Goal: Task Accomplishment & Management: Use online tool/utility

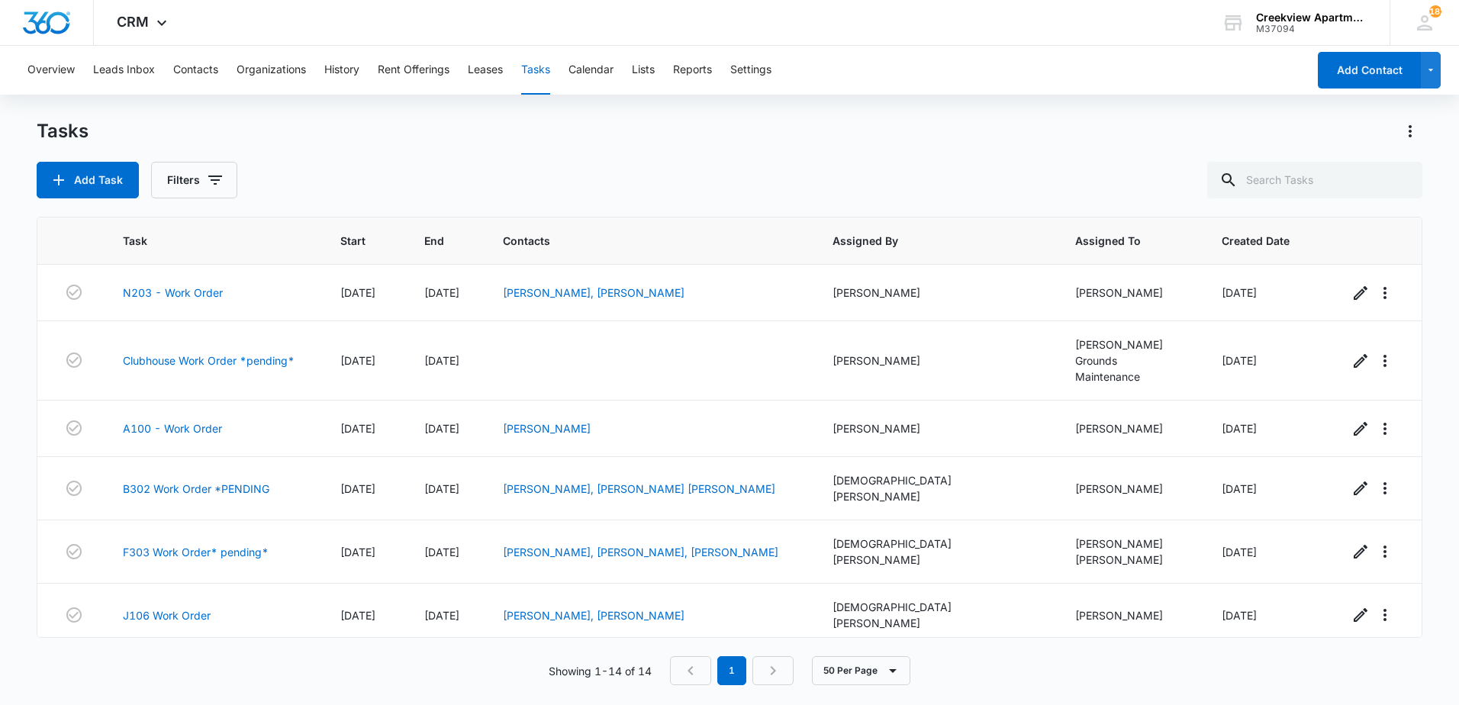
scroll to position [431, 0]
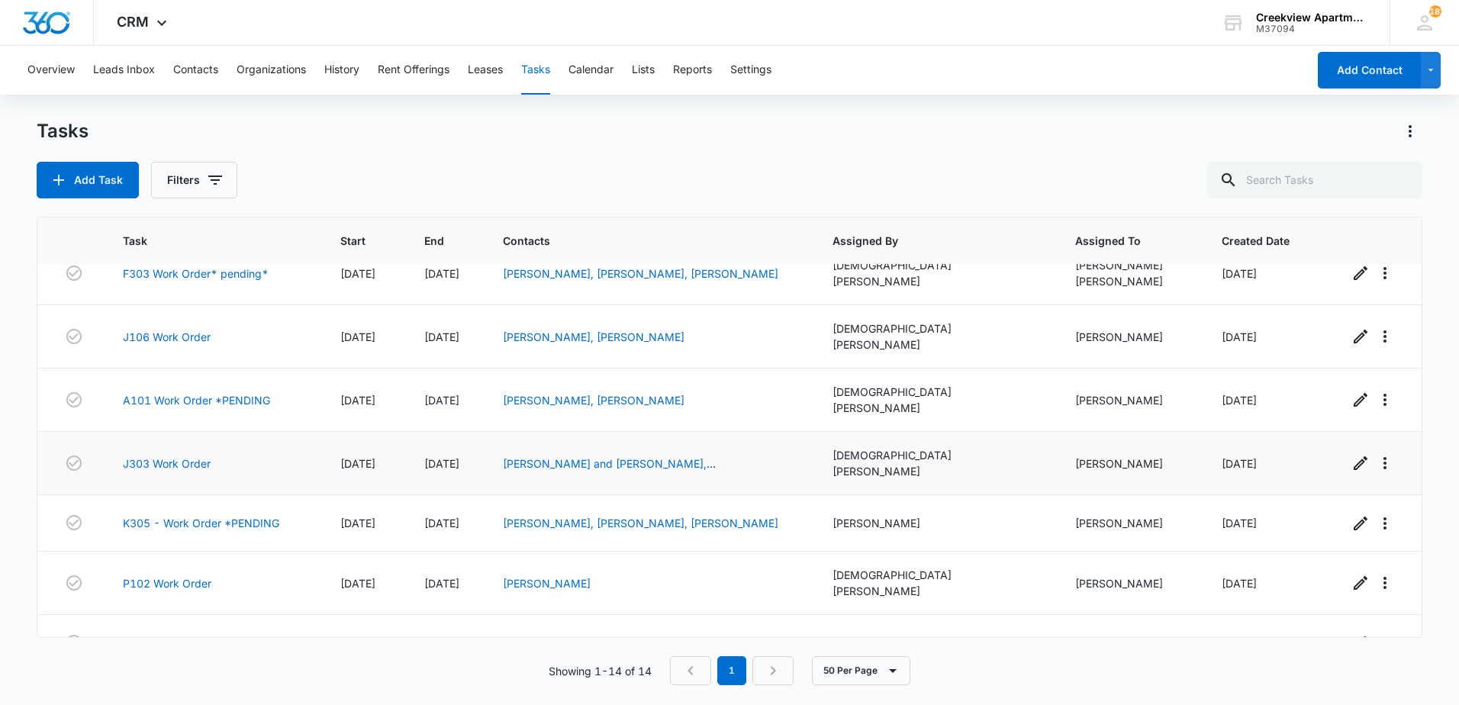
scroll to position [202, 0]
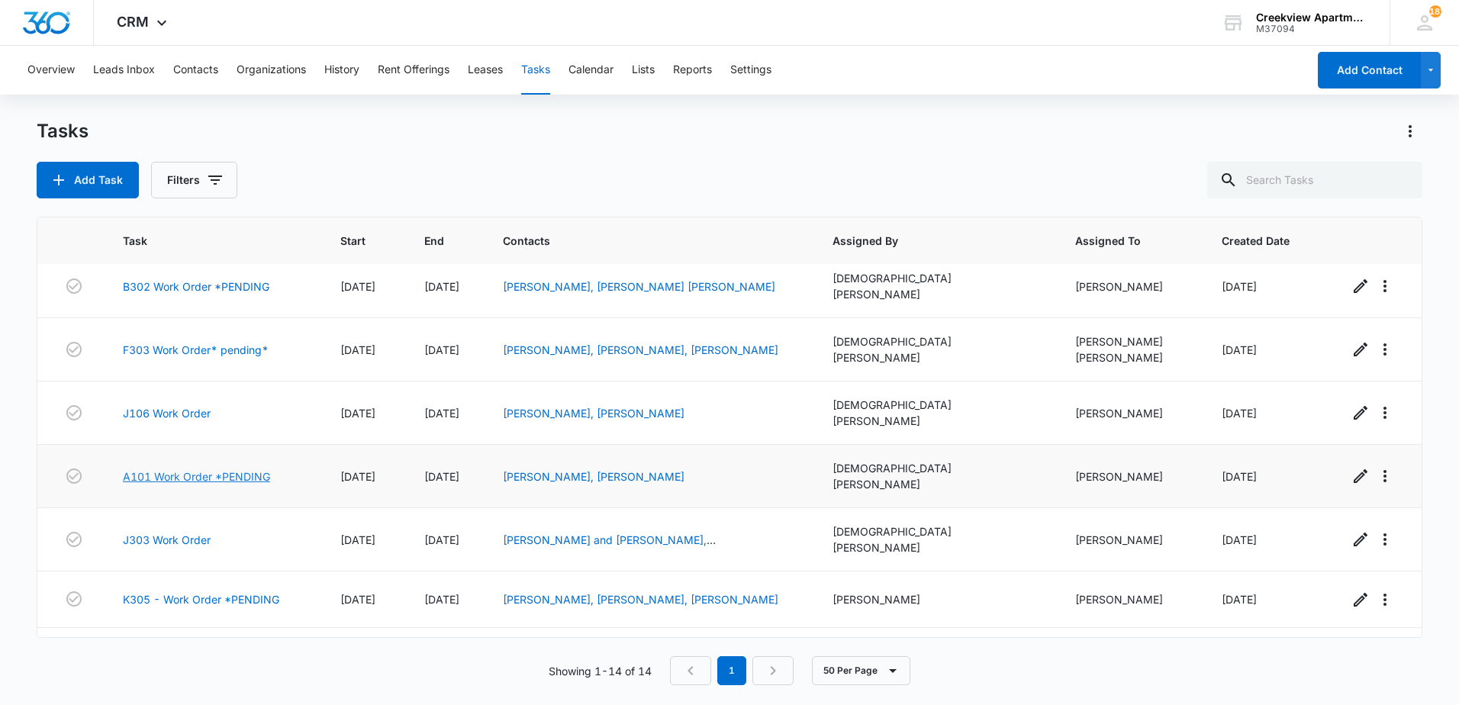
click at [179, 468] on link "A101 Work Order *PENDING" at bounding box center [196, 476] width 147 height 16
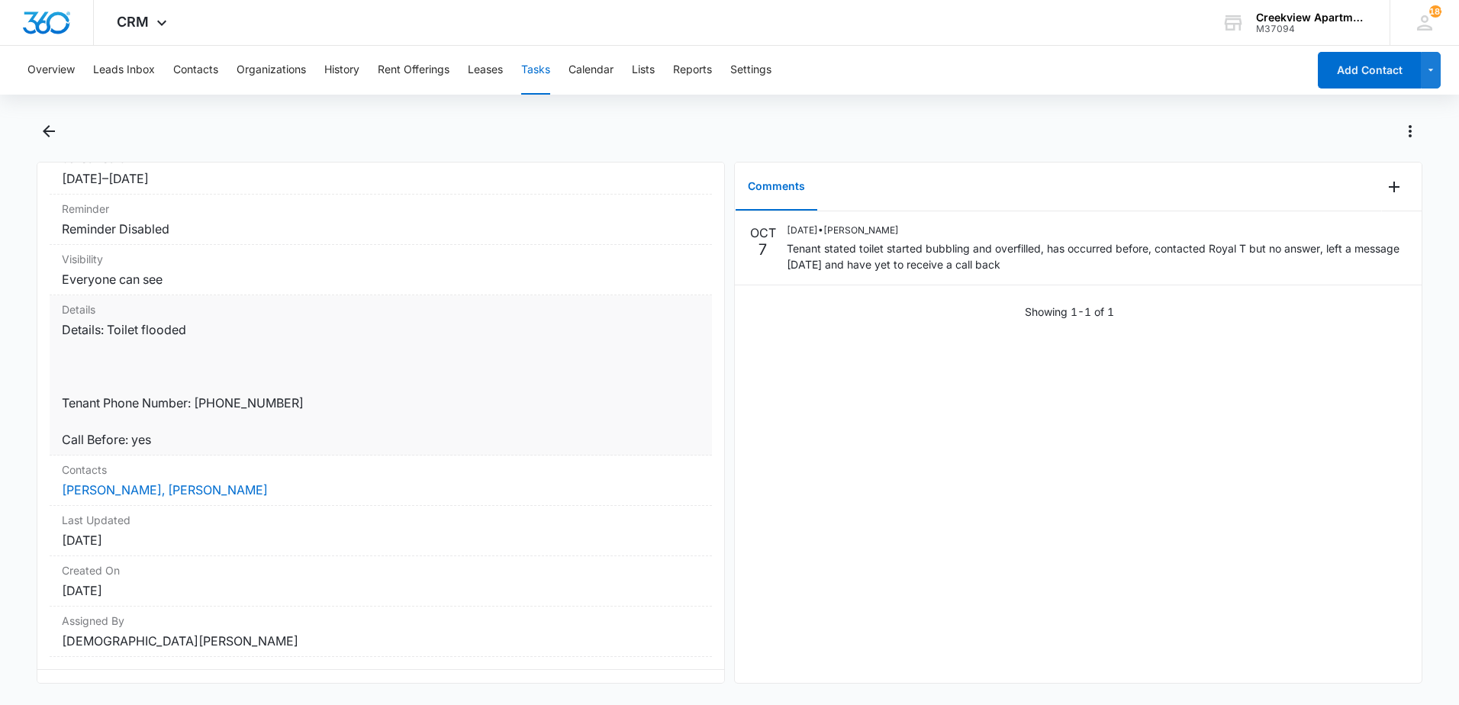
scroll to position [224, 0]
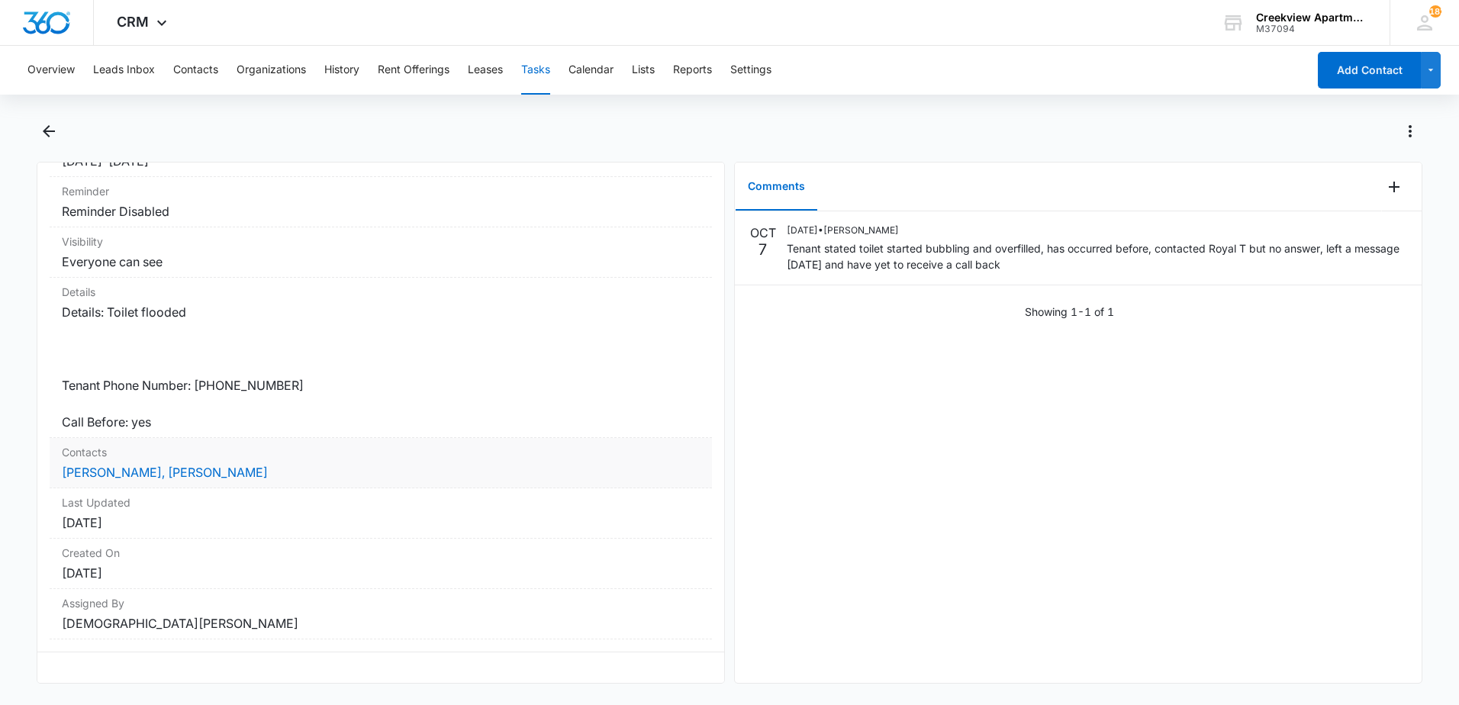
click at [133, 469] on dd "[PERSON_NAME], [PERSON_NAME]" at bounding box center [381, 472] width 638 height 18
click at [137, 465] on link "[PERSON_NAME], [PERSON_NAME]" at bounding box center [165, 472] width 206 height 15
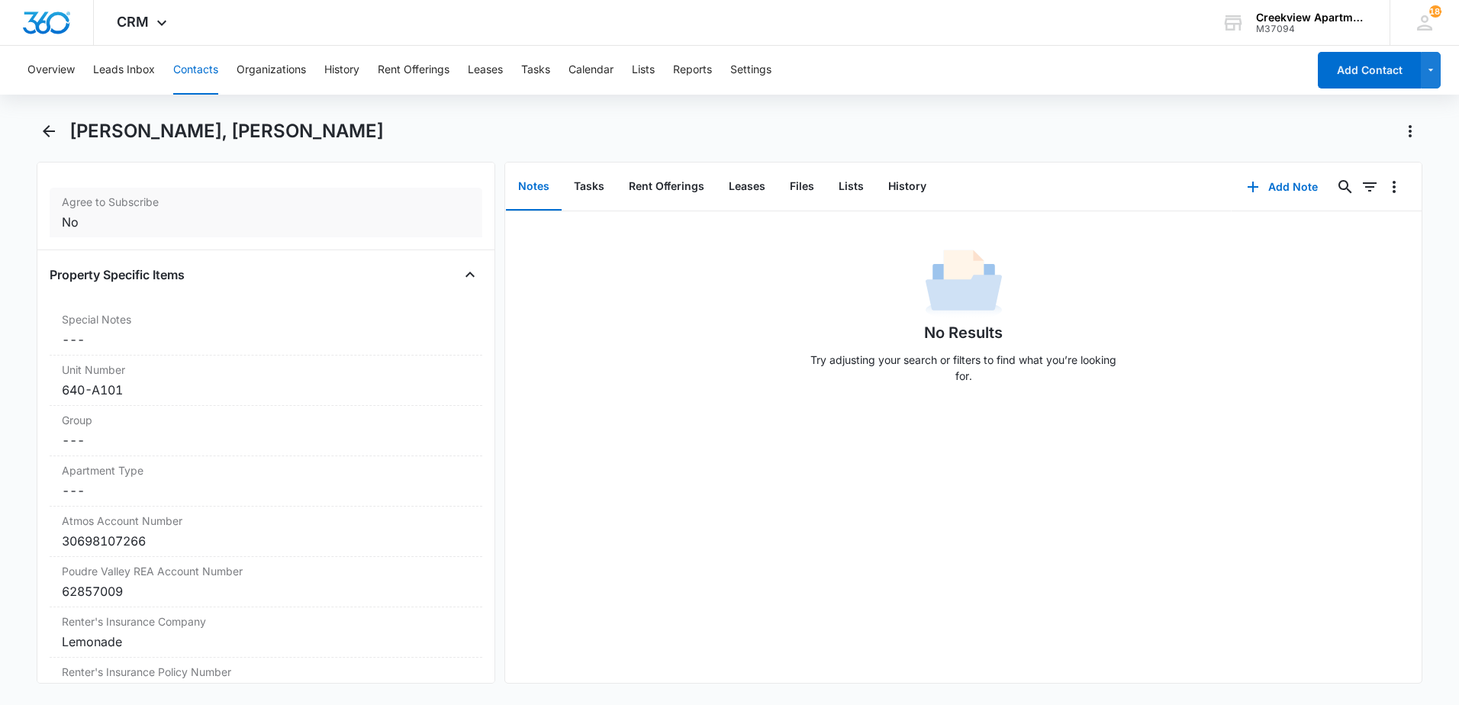
scroll to position [1526, 0]
click at [48, 134] on icon "Back" at bounding box center [49, 131] width 18 height 18
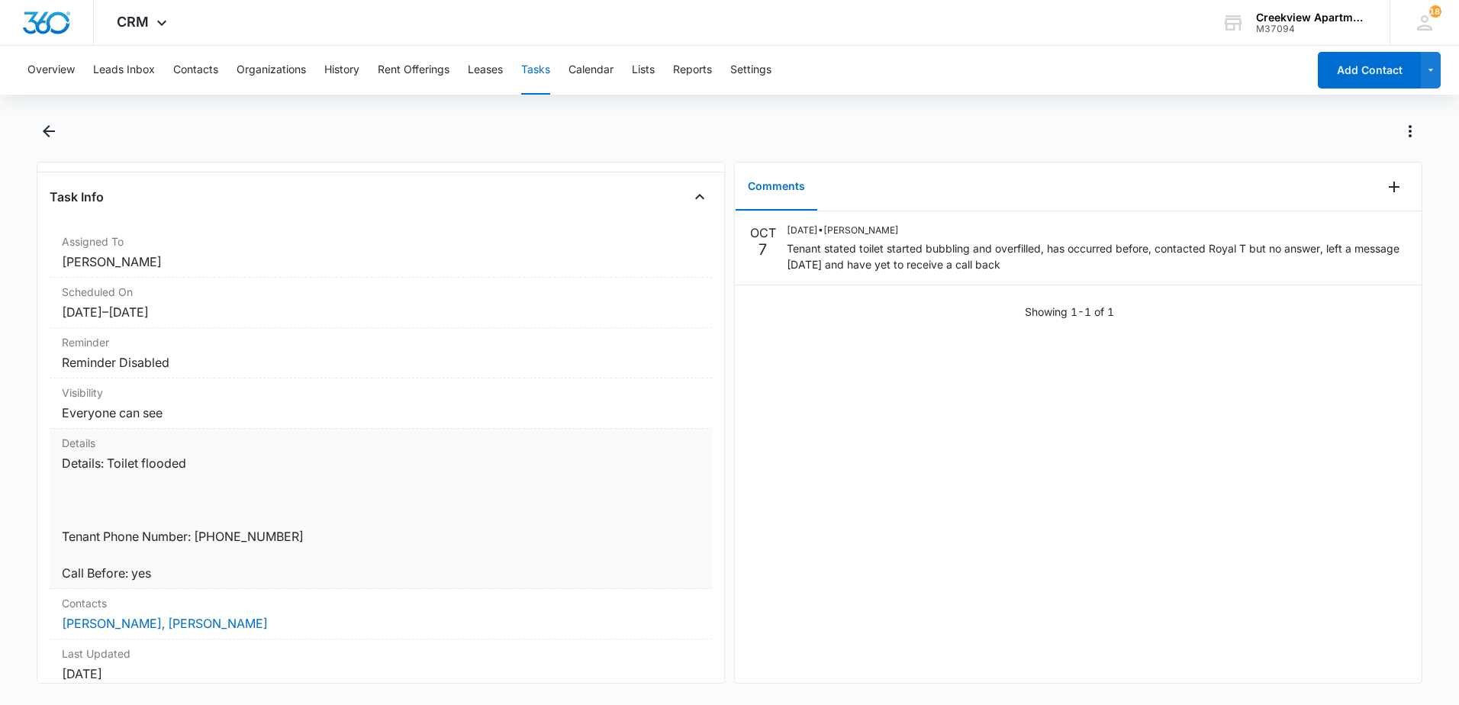
scroll to position [153, 0]
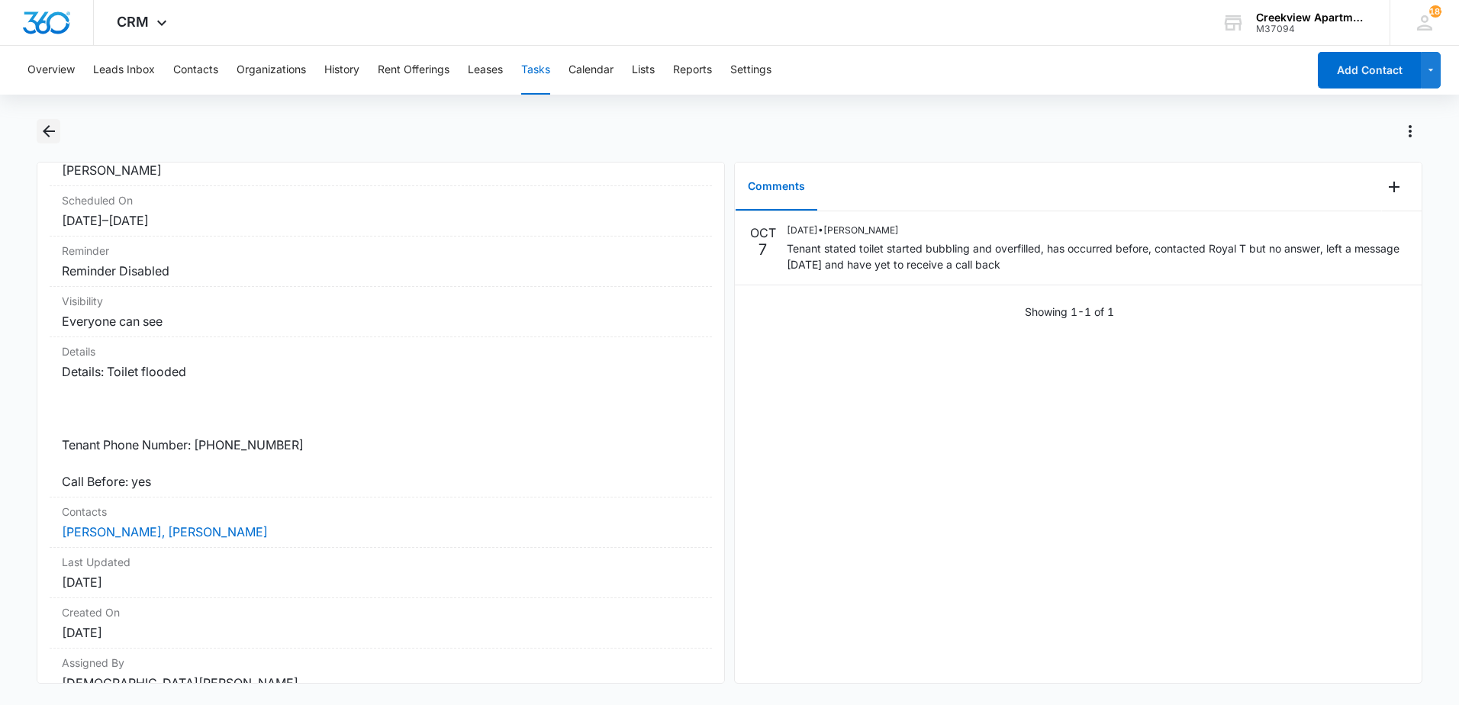
click at [51, 141] on button "Back" at bounding box center [49, 131] width 24 height 24
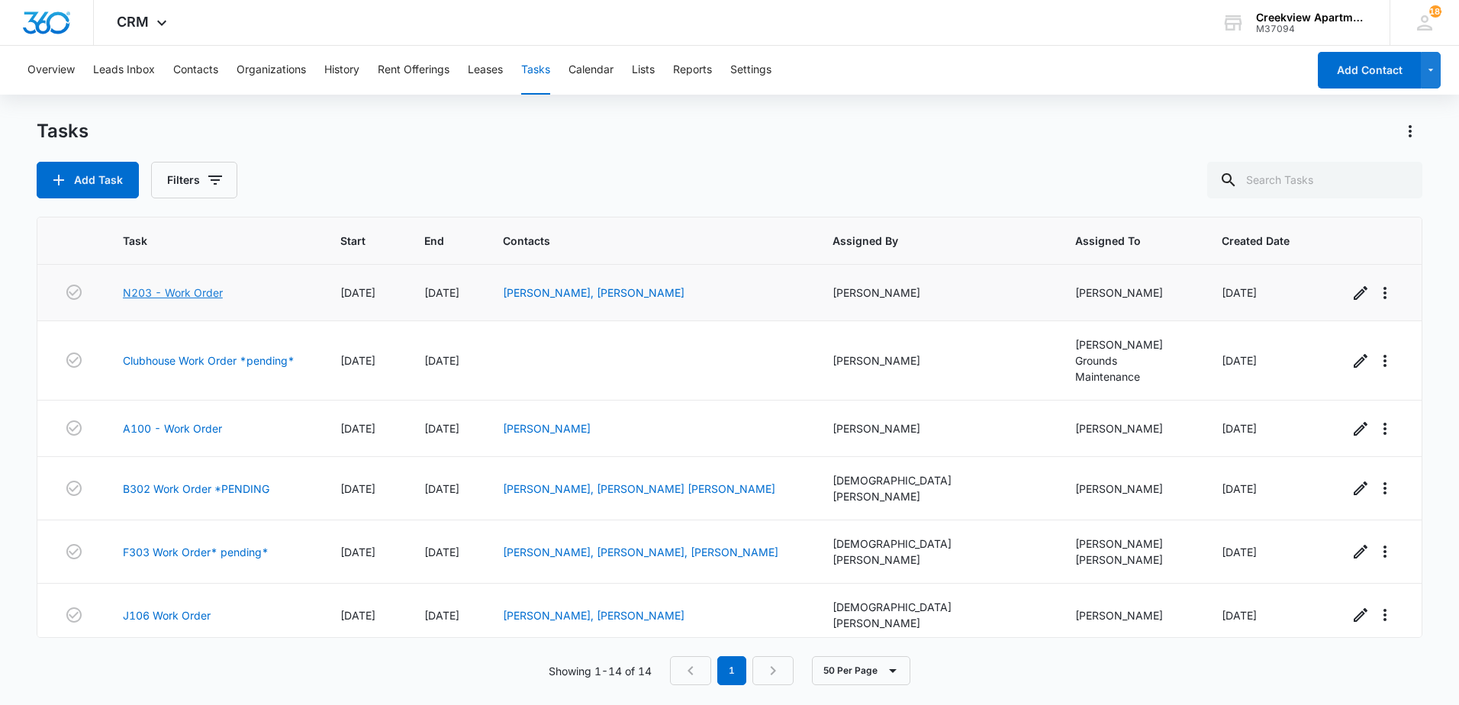
click at [210, 289] on link "N203 - Work Order" at bounding box center [173, 293] width 100 height 16
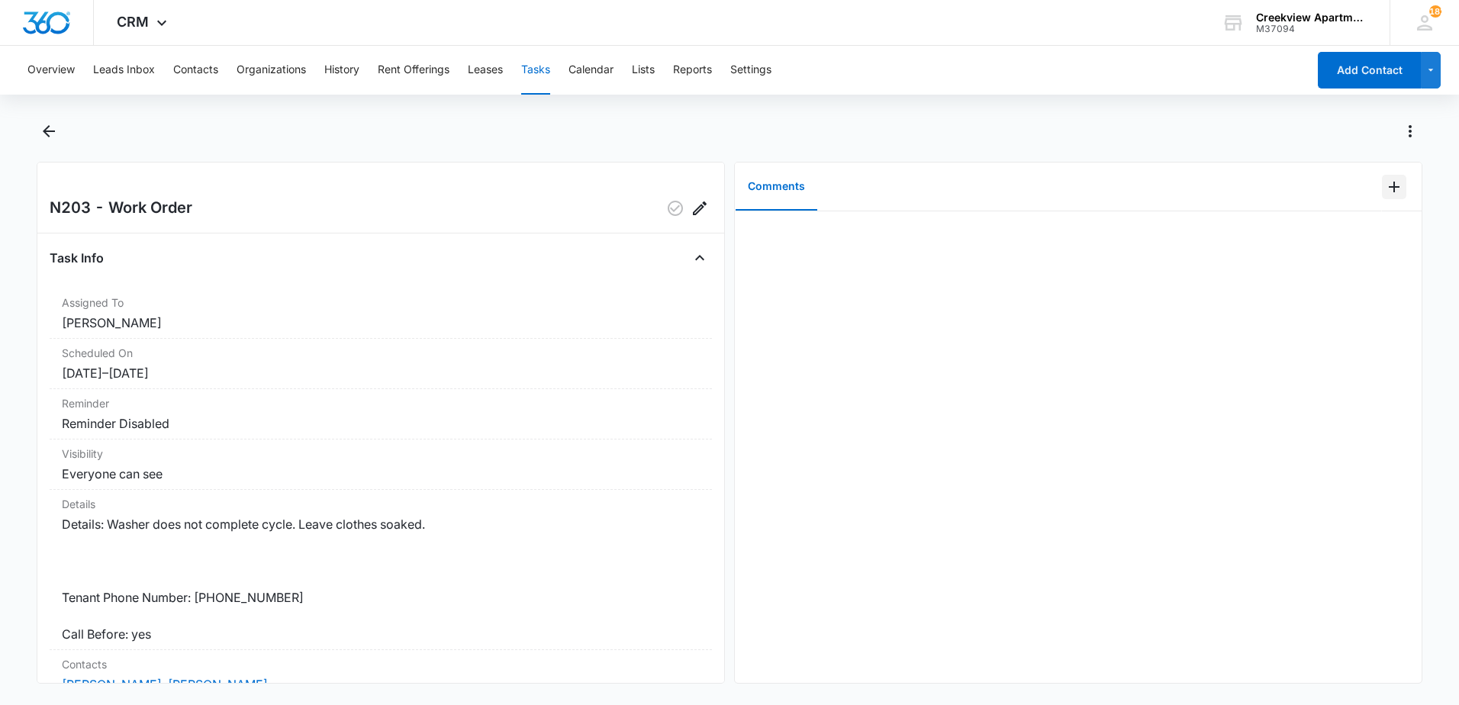
click at [1388, 182] on icon "Add Comment" at bounding box center [1394, 187] width 18 height 18
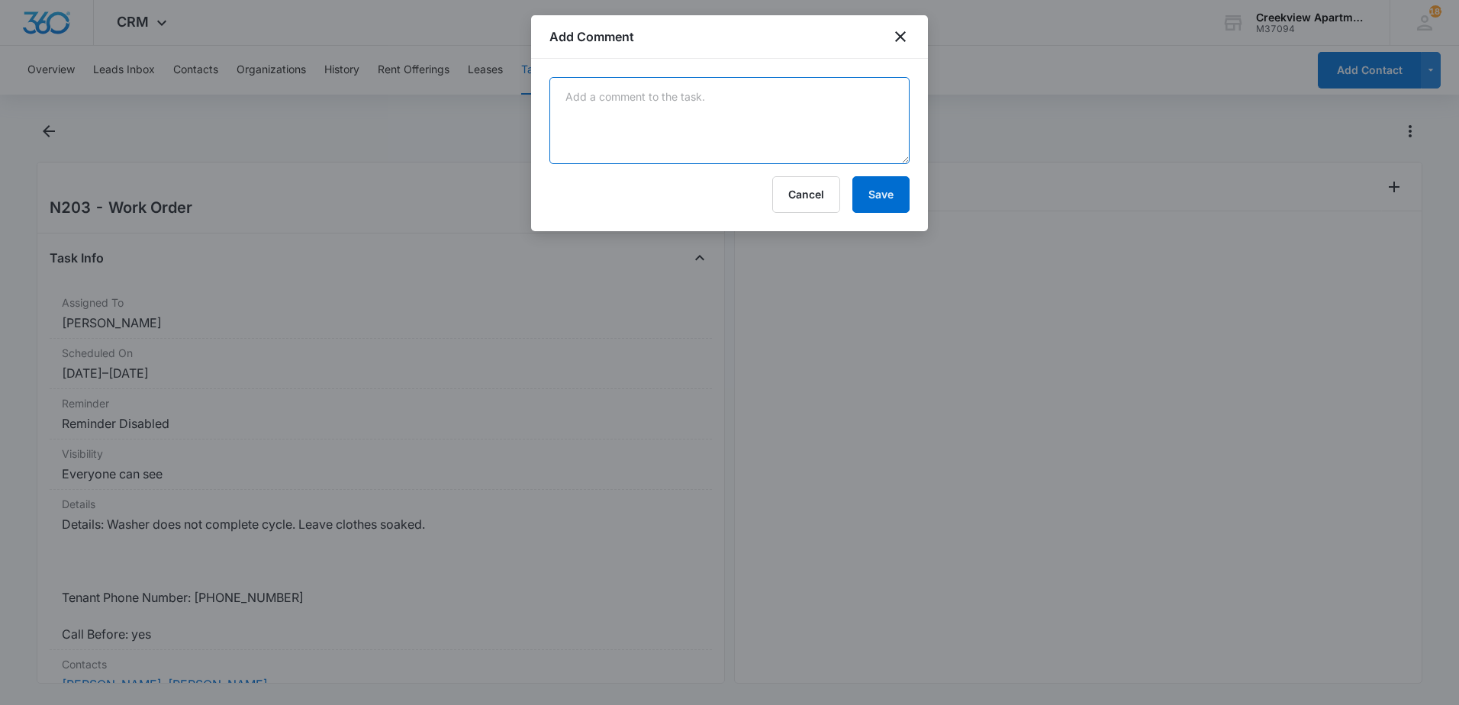
click at [746, 138] on textarea at bounding box center [729, 120] width 360 height 87
type textarea "w"
click at [808, 86] on textarea "tested washer and everything responded," at bounding box center [729, 120] width 360 height 87
click at [667, 115] on textarea "tested washer and everything responded, usually caused by load unbalance and on…" at bounding box center [729, 120] width 360 height 87
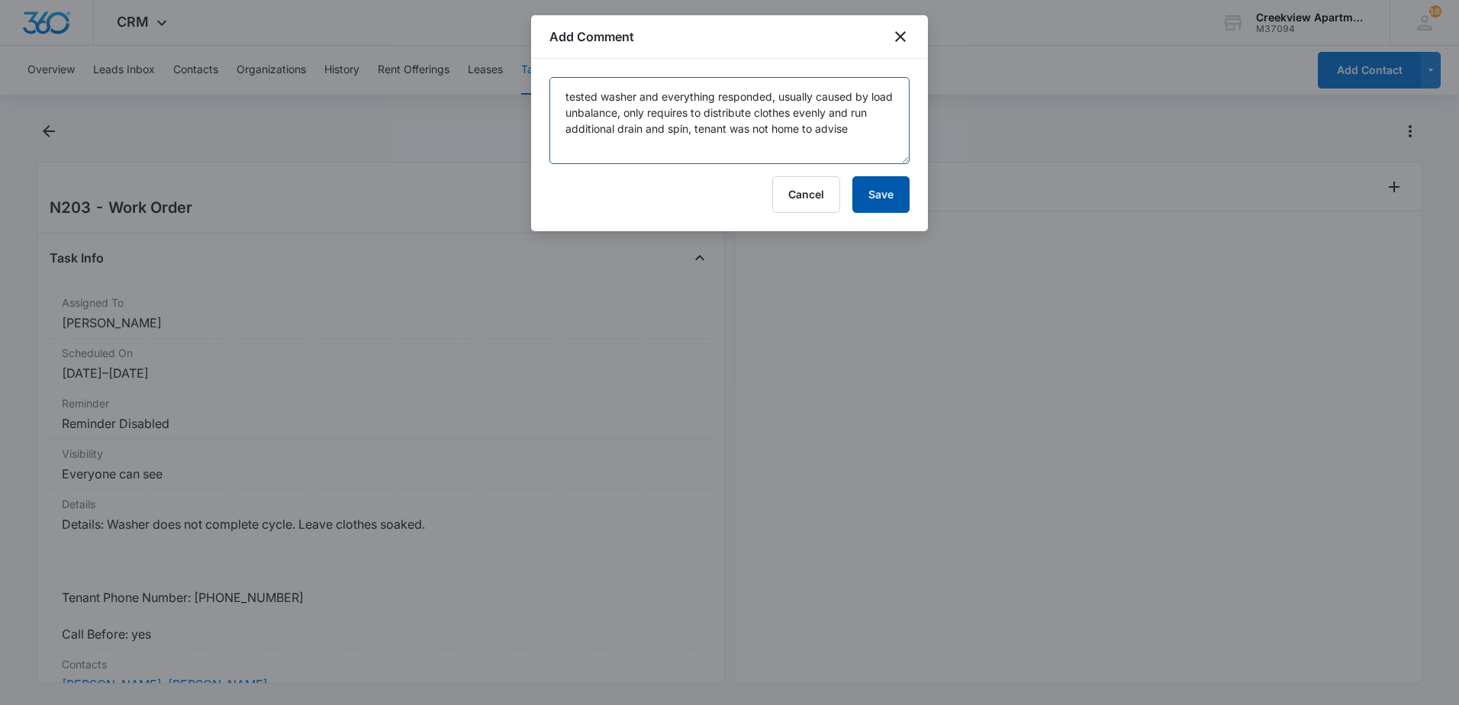
type textarea "tested washer and everything responded, usually caused by load unbalance, only …"
click at [904, 195] on button "Save" at bounding box center [880, 194] width 57 height 37
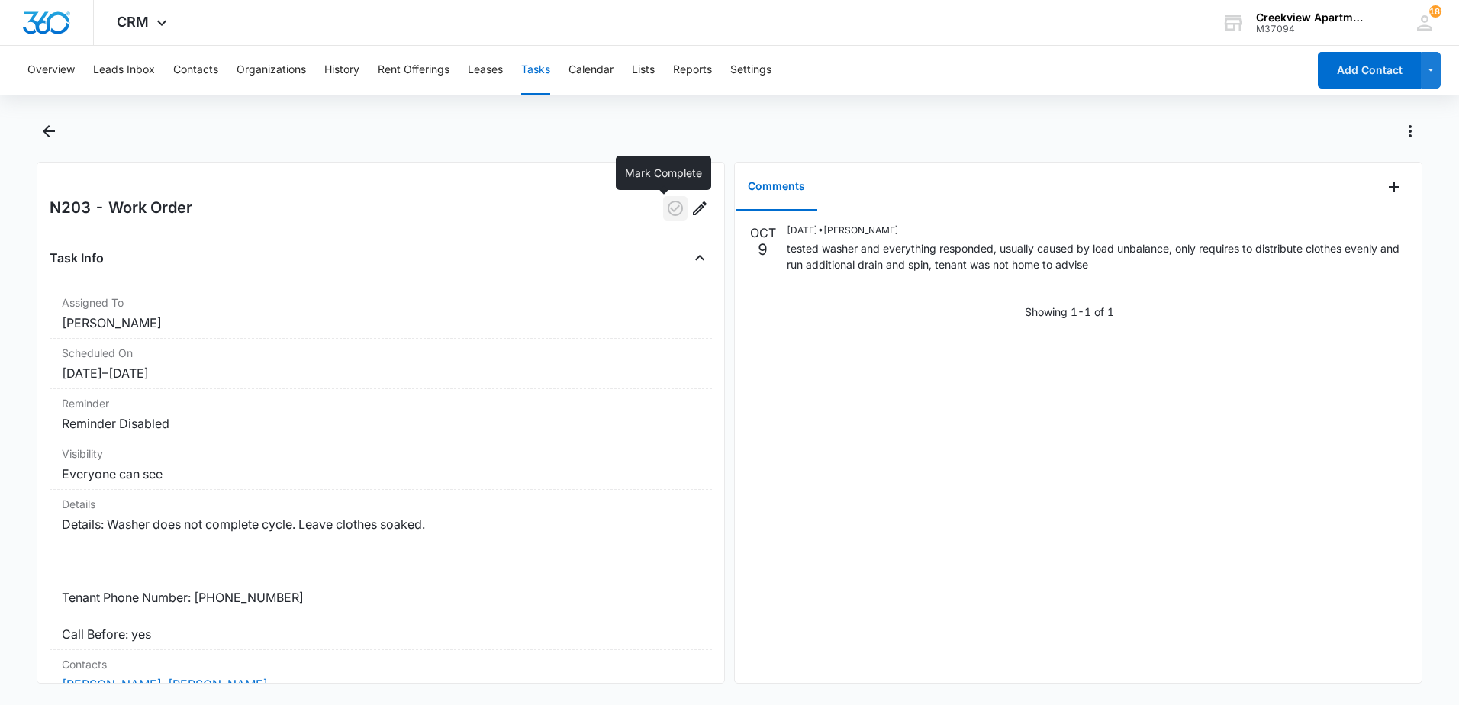
click at [666, 211] on icon "button" at bounding box center [675, 208] width 18 height 18
click at [50, 138] on icon "Back" at bounding box center [49, 131] width 18 height 18
